Goal: Task Accomplishment & Management: Use online tool/utility

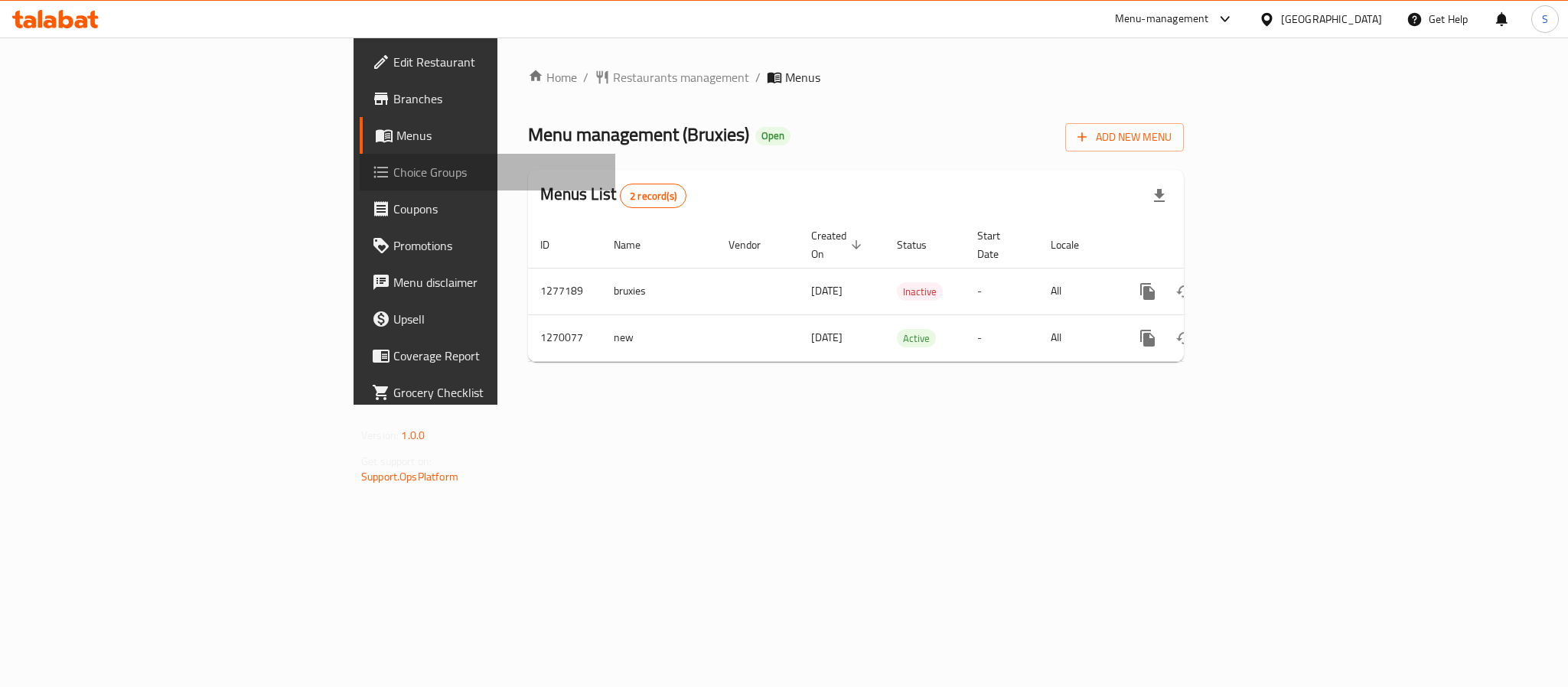
click at [393, 172] on span "Choice Groups" at bounding box center [498, 172] width 210 height 18
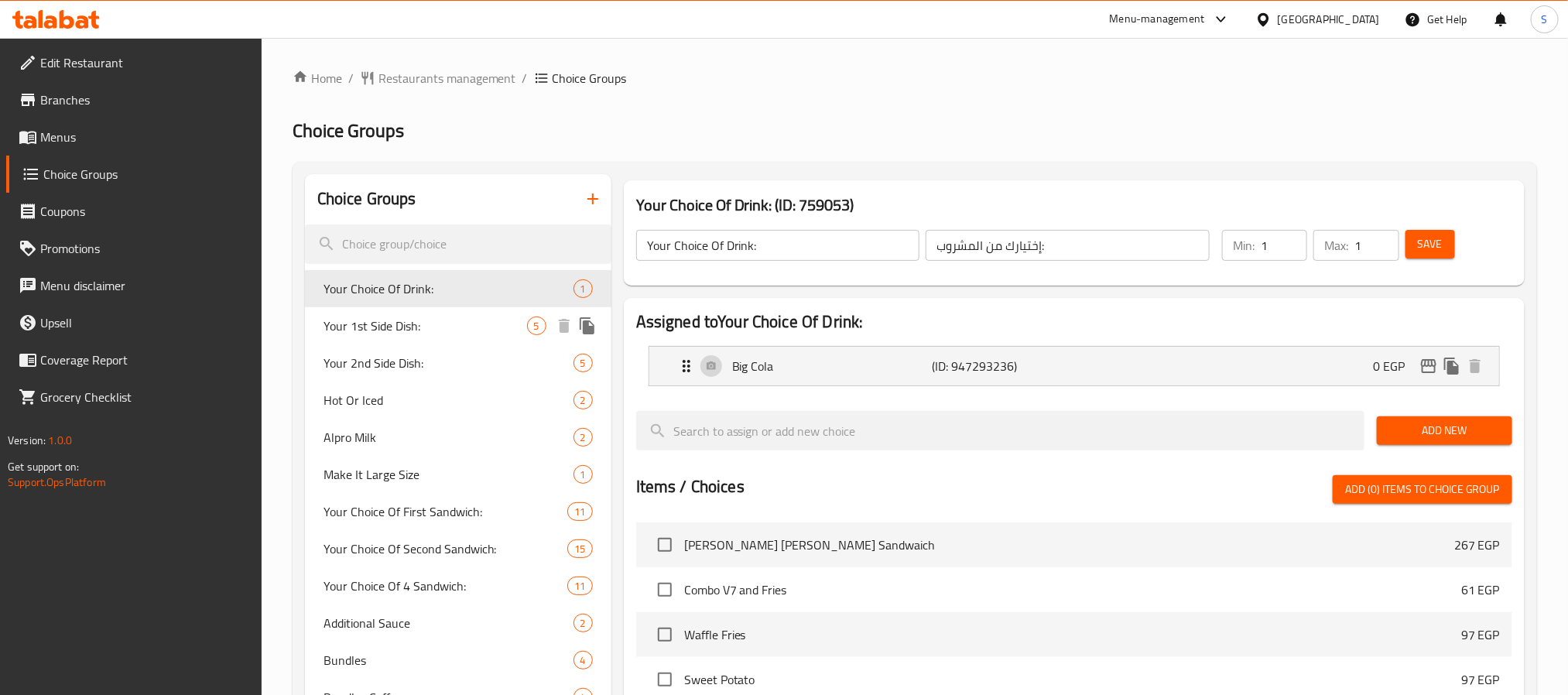
click at [374, 317] on span "Your 1st Side Dish:" at bounding box center [425, 326] width 204 height 19
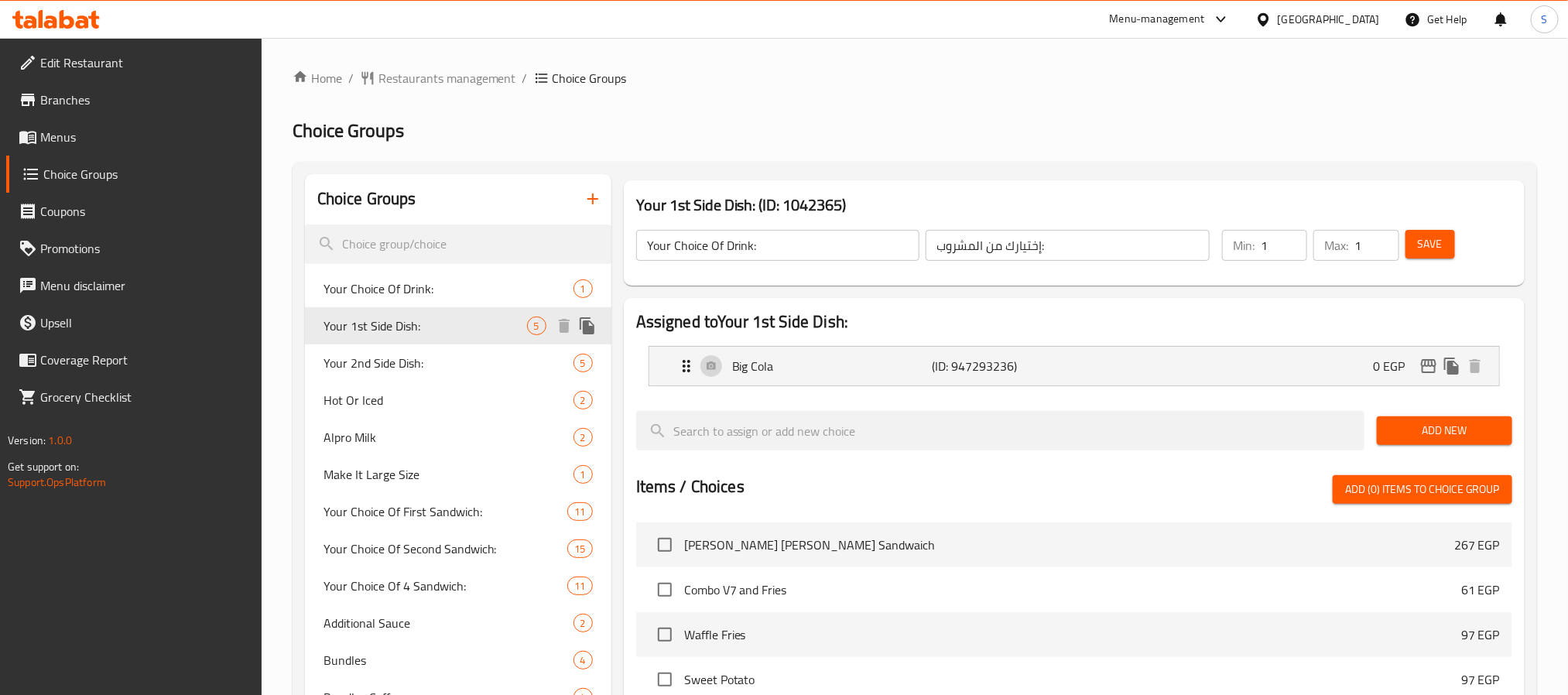
type input "Your 1st Side Dish:"
type input "الطبق الجانبي الأول:"
type input "2"
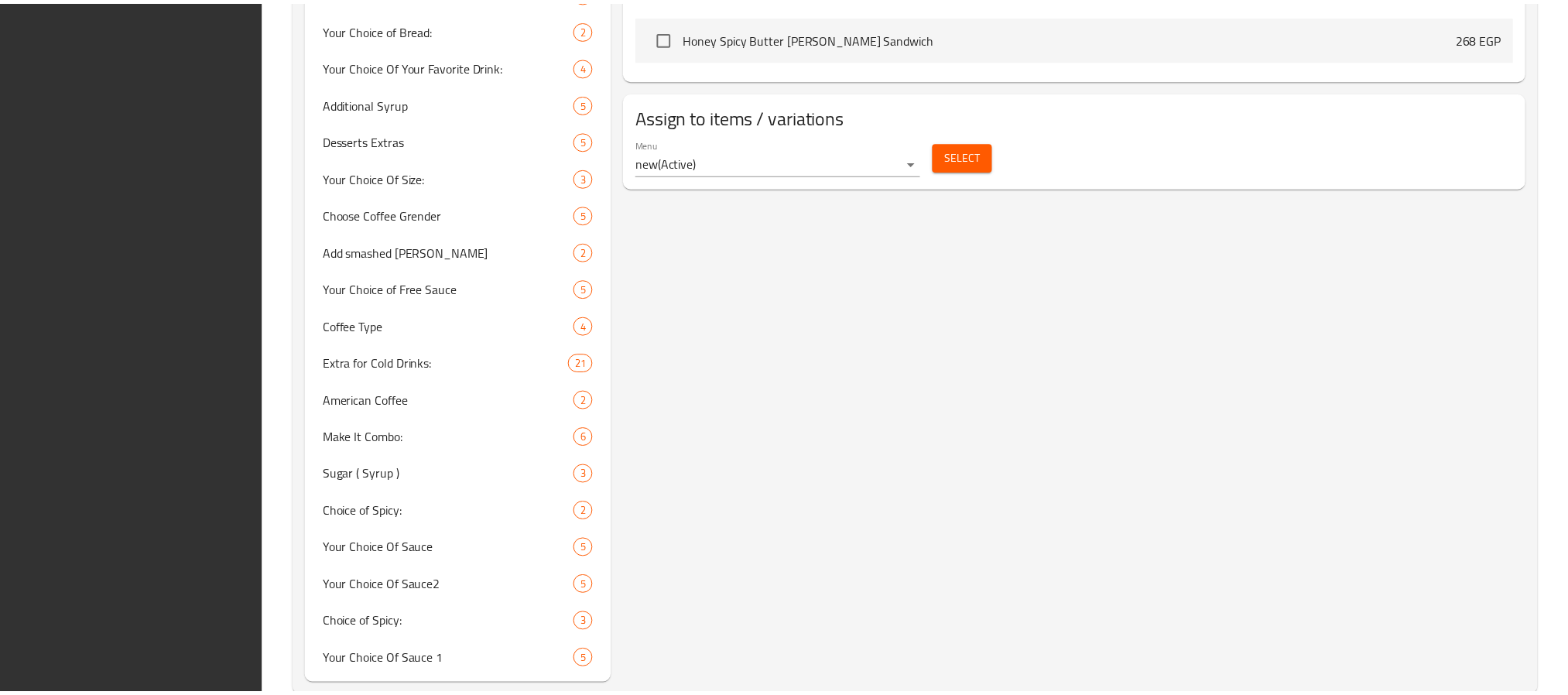
scroll to position [1109, 0]
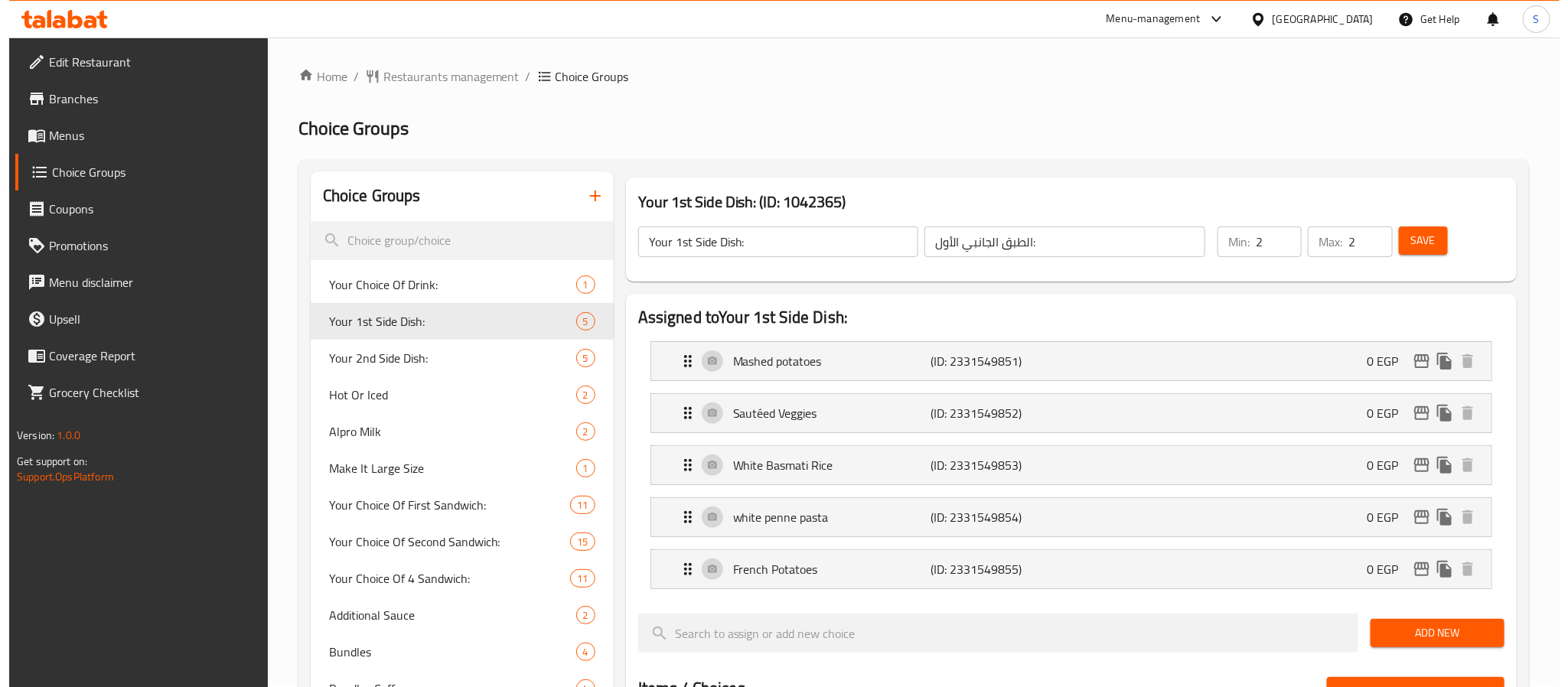
scroll to position [0, 0]
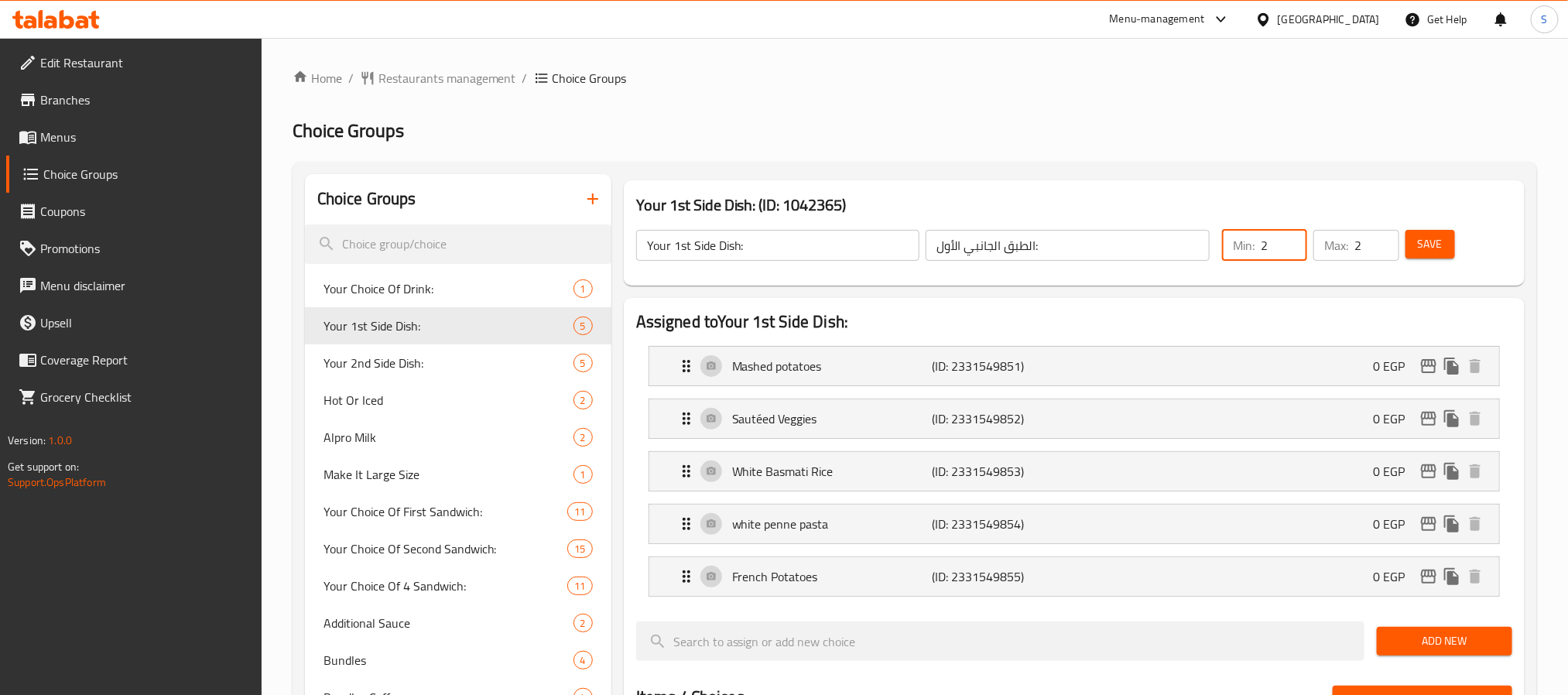
drag, startPoint x: 1279, startPoint y: 238, endPoint x: 1263, endPoint y: 245, distance: 17.5
click at [1263, 245] on input "2" at bounding box center [1284, 245] width 47 height 31
type input "1"
drag, startPoint x: 1359, startPoint y: 234, endPoint x: 1370, endPoint y: 240, distance: 12.5
click at [1370, 240] on input "2" at bounding box center [1376, 245] width 44 height 31
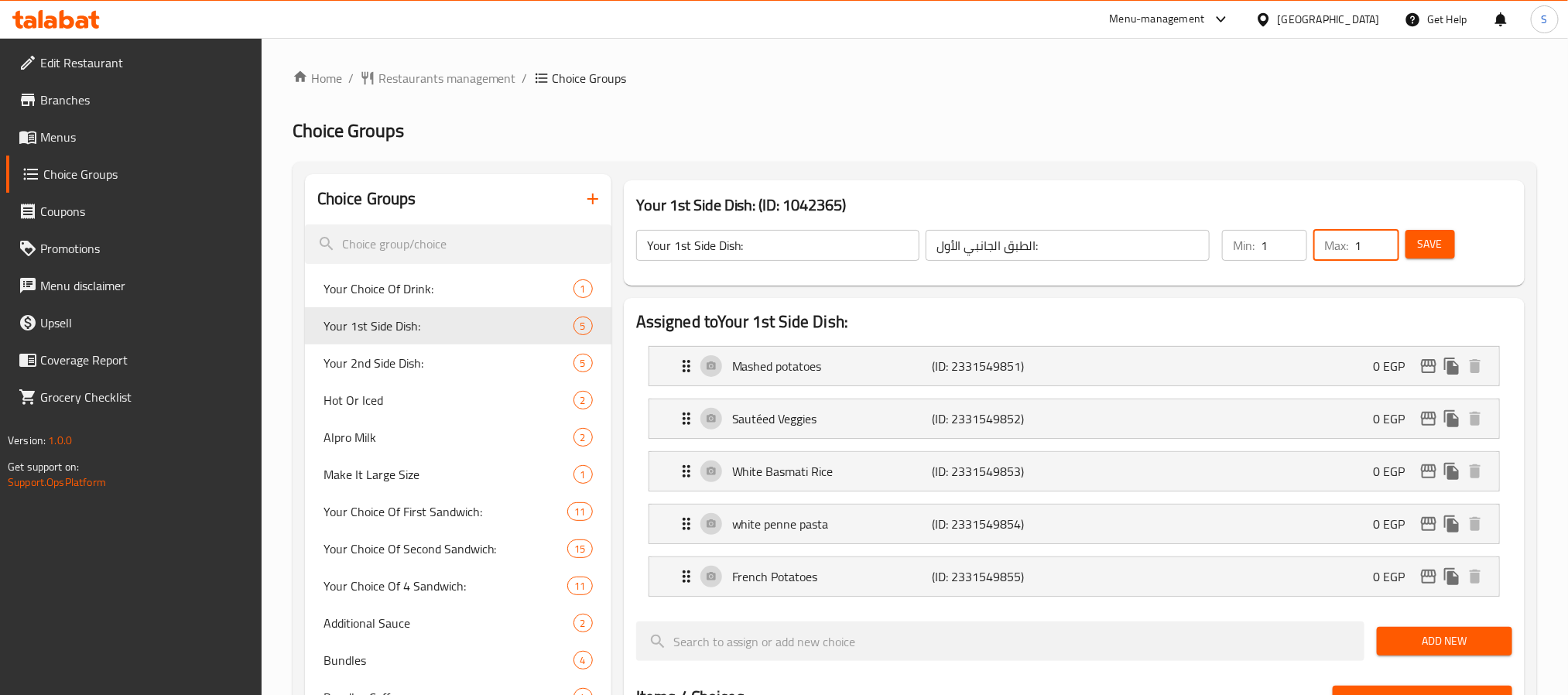
type input "1"
click at [1450, 249] on button "Save" at bounding box center [1430, 245] width 50 height 29
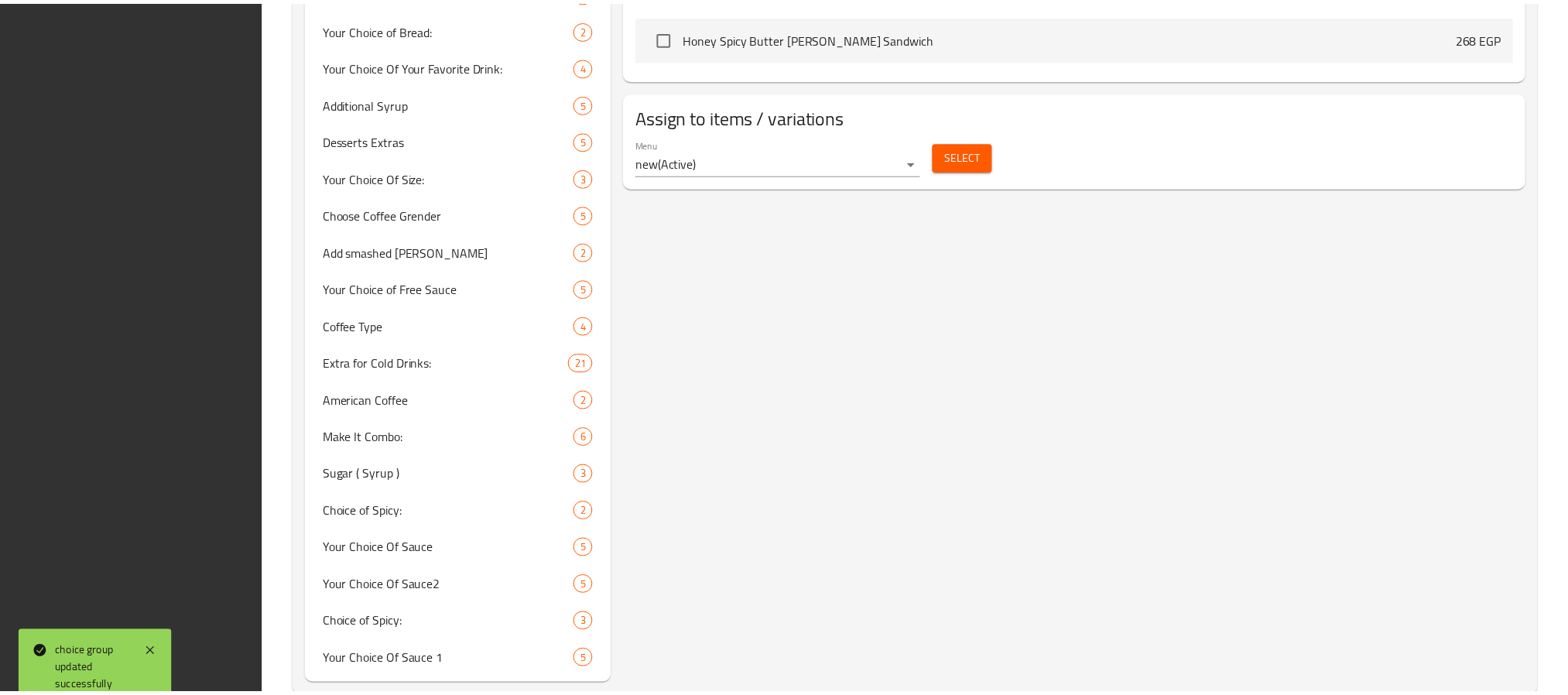
scroll to position [1109, 0]
